Goal: Navigation & Orientation: Find specific page/section

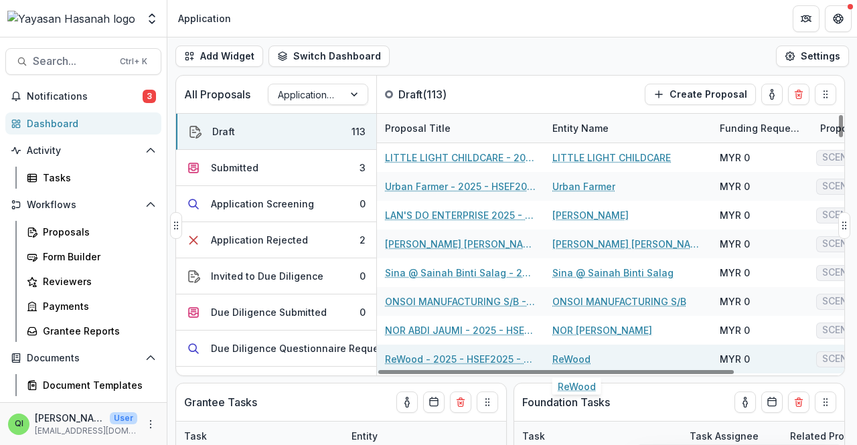
click at [572, 362] on link "ReWood" at bounding box center [572, 359] width 38 height 14
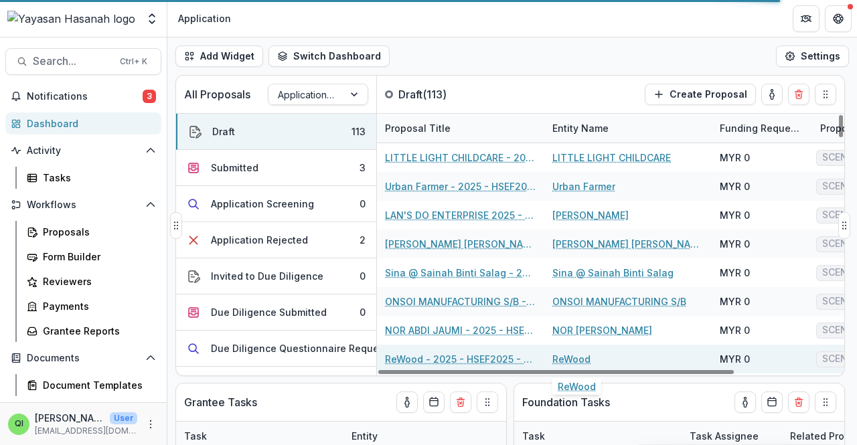
click at [571, 358] on link "ReWood" at bounding box center [572, 359] width 38 height 14
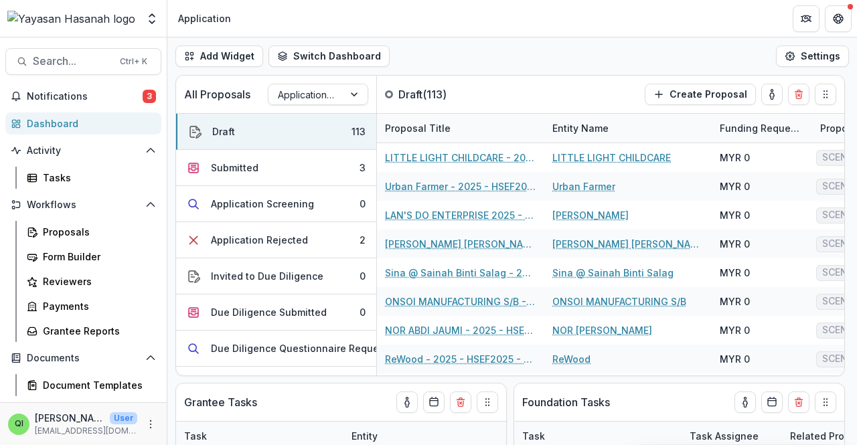
click at [529, 73] on div "Add Widget Switch Dashboard Application Operational New Dashboard Settings" at bounding box center [512, 57] width 690 height 38
click at [301, 14] on header "Application" at bounding box center [512, 18] width 690 height 37
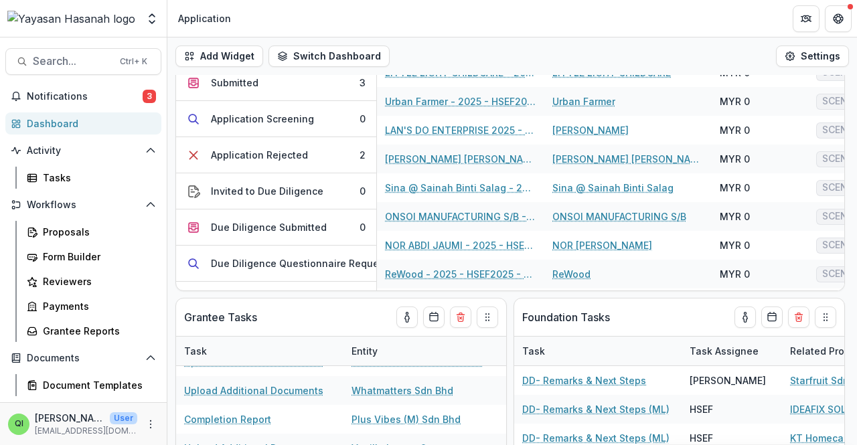
scroll to position [134, 0]
